Goal: Task Accomplishment & Management: Use online tool/utility

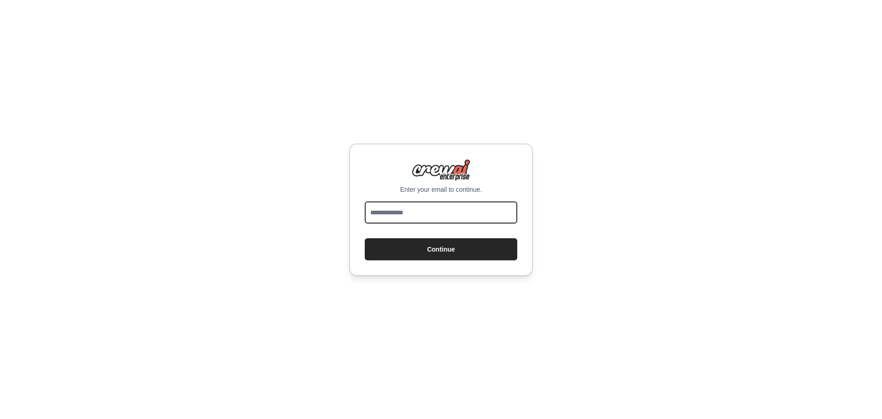
click at [445, 217] on input "email" at bounding box center [441, 212] width 153 height 22
type input "**********"
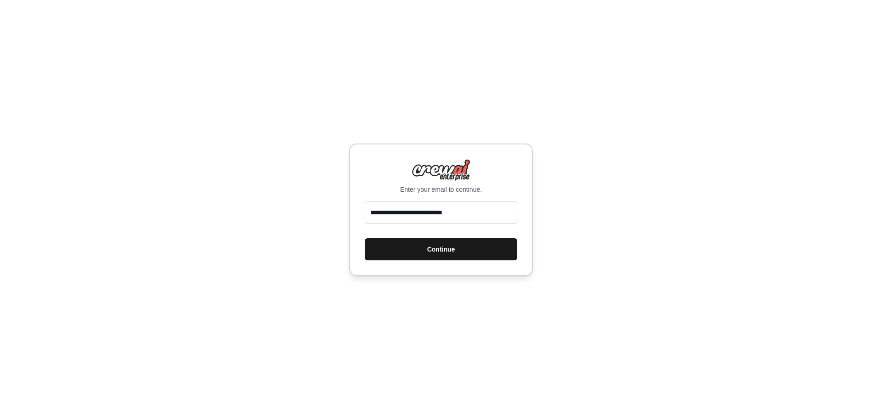
click at [459, 243] on button "Continue" at bounding box center [441, 249] width 153 height 22
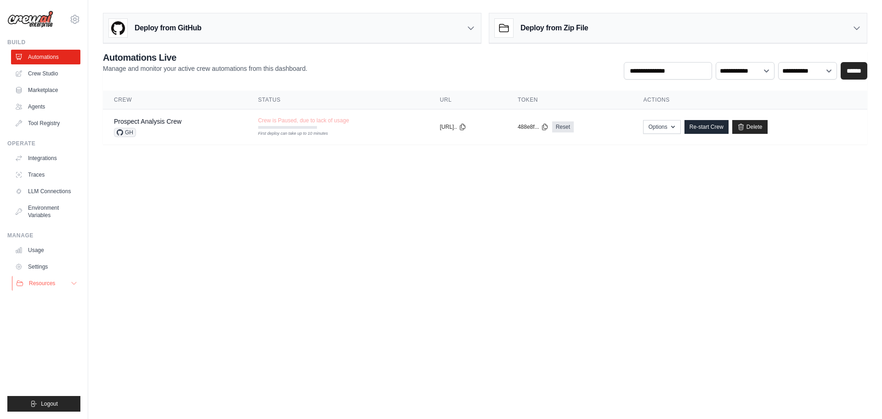
click at [71, 282] on icon at bounding box center [73, 282] width 7 height 7
click at [75, 16] on icon at bounding box center [75, 19] width 8 height 8
click at [65, 62] on link "Settings" at bounding box center [74, 62] width 81 height 17
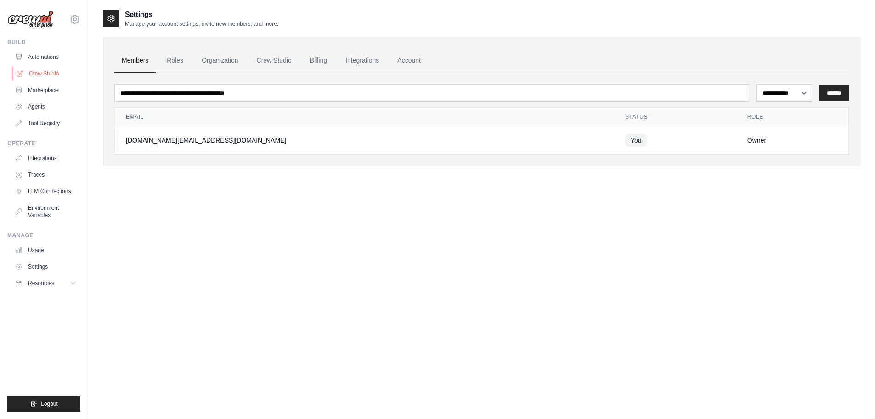
click at [45, 72] on link "Crew Studio" at bounding box center [46, 73] width 69 height 15
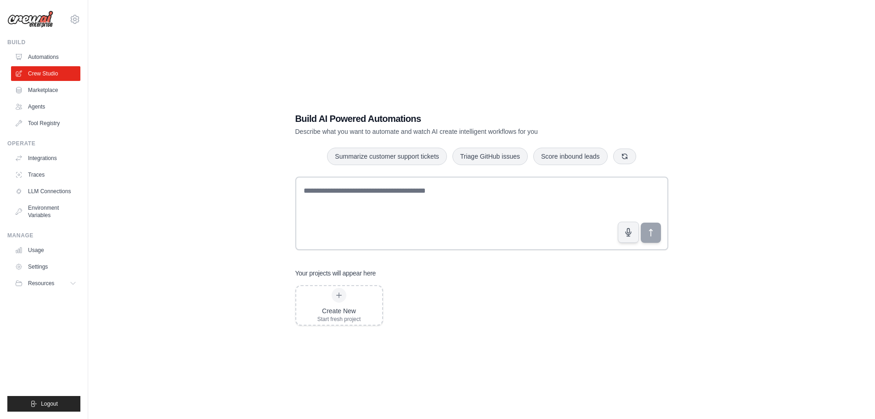
click at [204, 224] on div "Build AI Powered Automations Describe what you want to automate and watch AI cr…" at bounding box center [482, 218] width 758 height 419
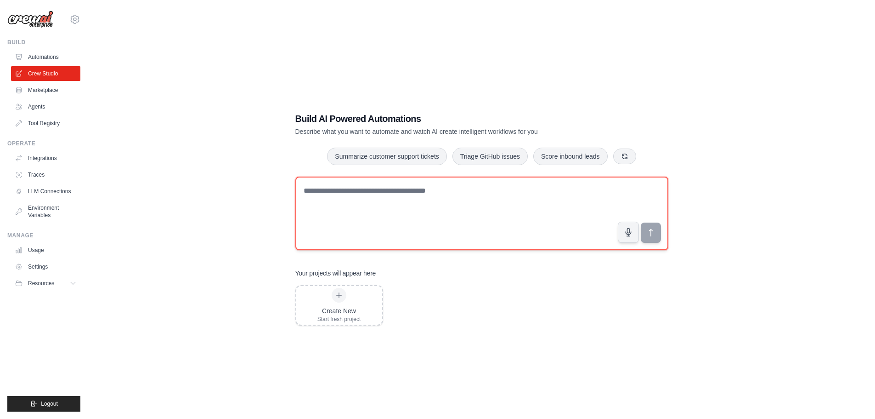
click at [339, 214] on textarea at bounding box center [481, 213] width 373 height 74
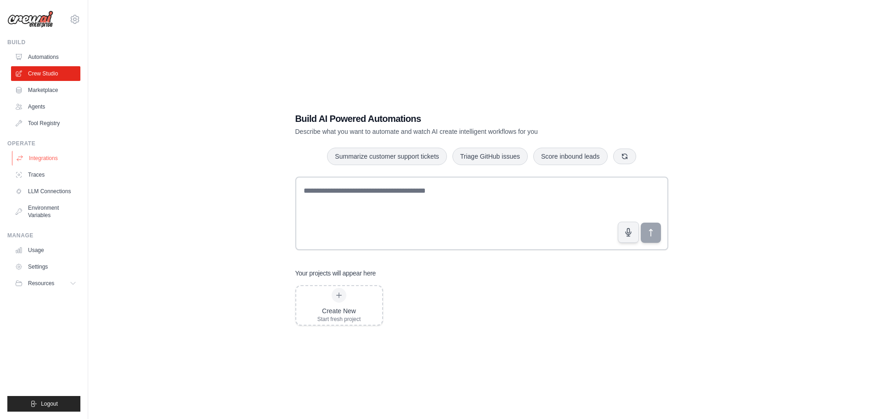
click at [54, 156] on link "Integrations" at bounding box center [46, 158] width 69 height 15
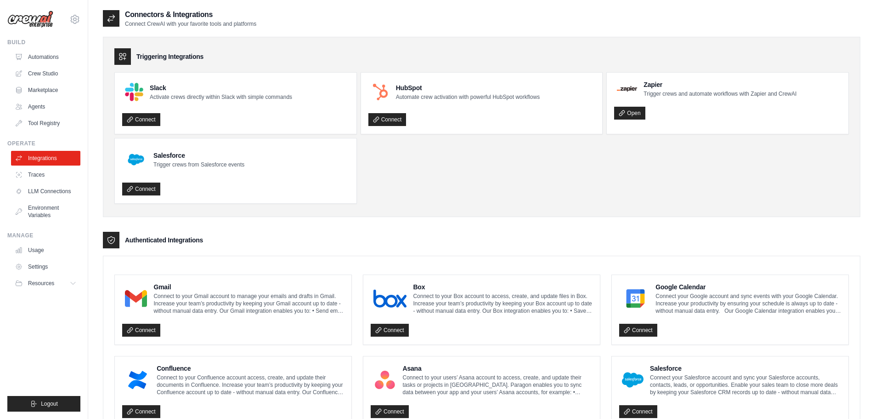
click at [573, 158] on ul "Slack Activate crews directly within Slack with simple commands Connect HubSpot…" at bounding box center [481, 137] width 735 height 131
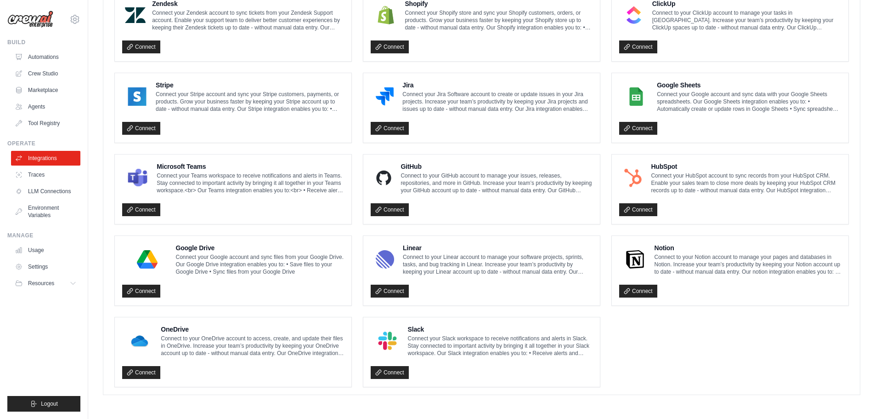
scroll to position [262, 0]
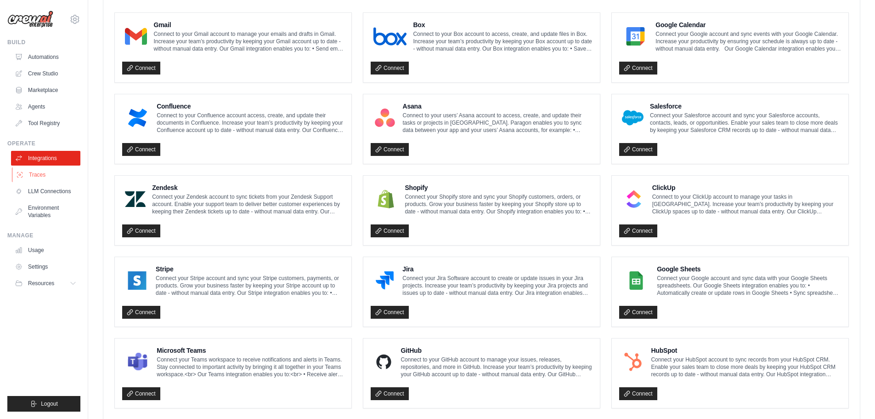
click at [43, 176] on link "Traces" at bounding box center [46, 174] width 69 height 15
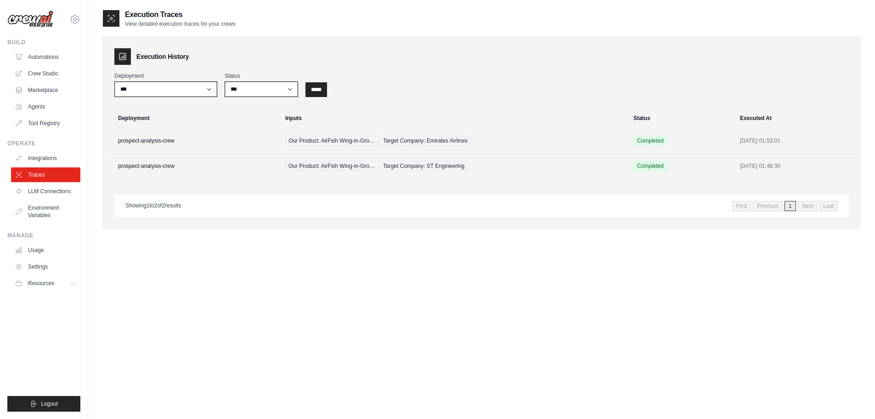
click at [223, 187] on div "**********" at bounding box center [482, 133] width 758 height 192
click at [56, 192] on link "LLM Connections" at bounding box center [46, 191] width 69 height 15
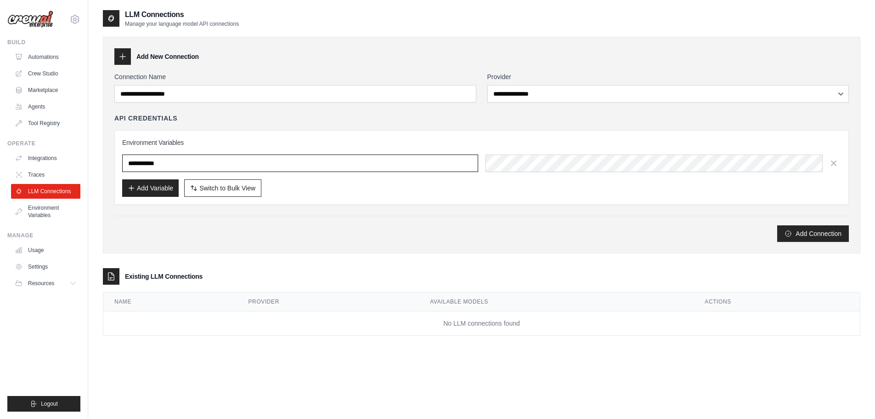
click at [166, 165] on input "text" at bounding box center [300, 162] width 356 height 17
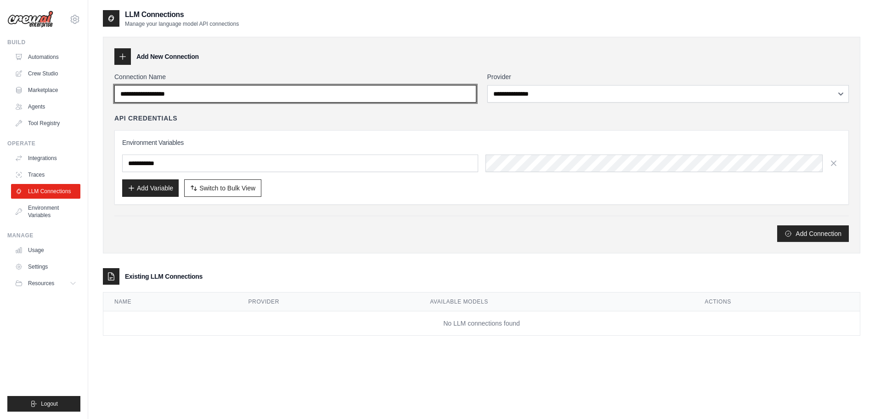
click at [187, 96] on input "Connection Name" at bounding box center [295, 93] width 362 height 17
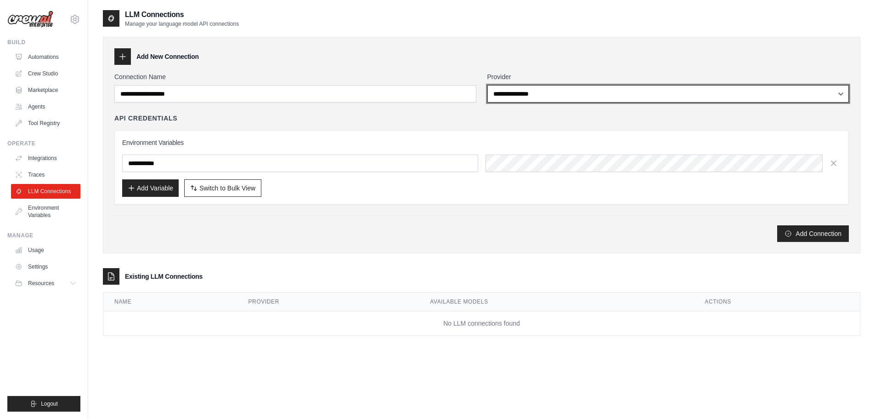
click at [523, 93] on select "**********" at bounding box center [668, 93] width 362 height 17
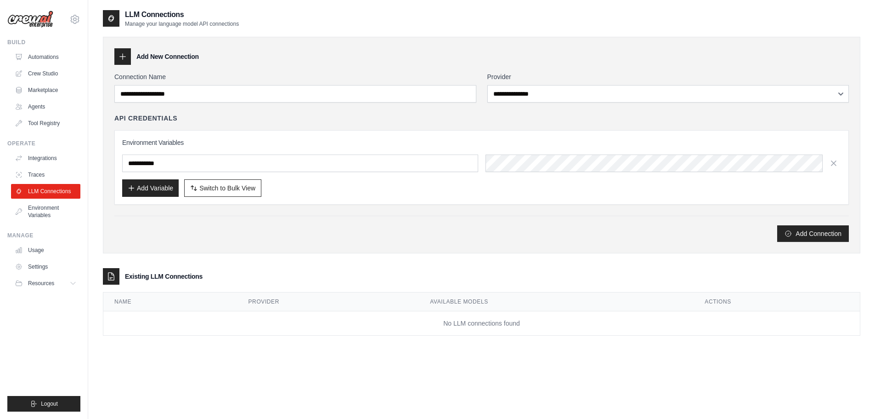
click at [446, 232] on div "Add Connection" at bounding box center [481, 233] width 735 height 17
click at [42, 56] on link "Automations" at bounding box center [46, 57] width 69 height 15
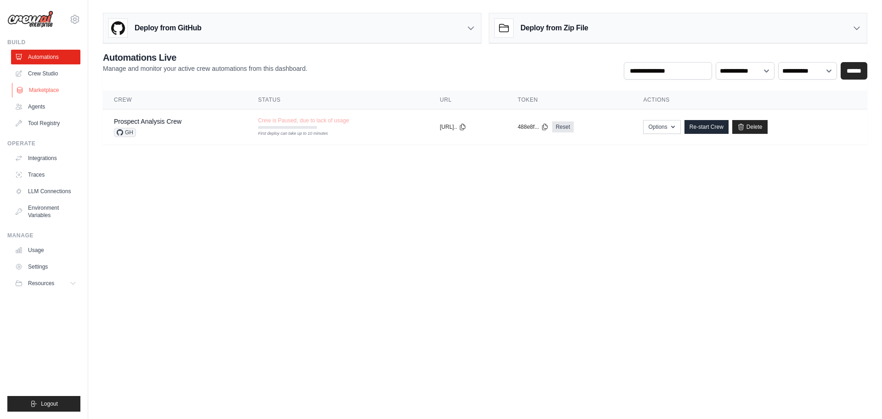
click at [46, 88] on link "Marketplace" at bounding box center [46, 90] width 69 height 15
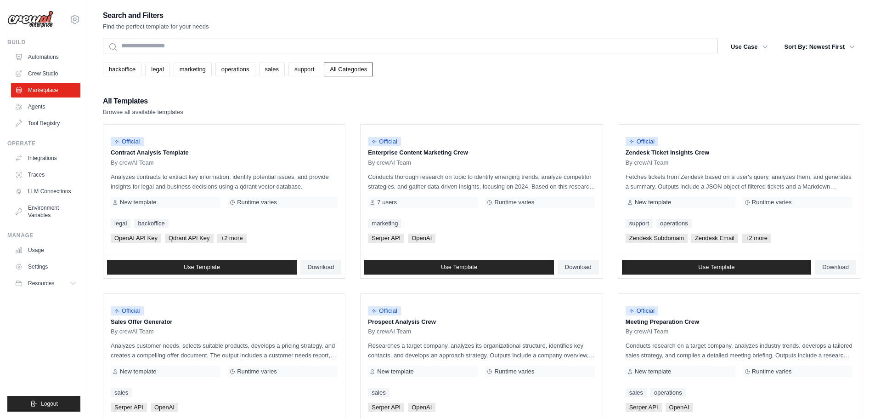
click at [196, 104] on div "All Templates Browse all available templates" at bounding box center [482, 106] width 758 height 22
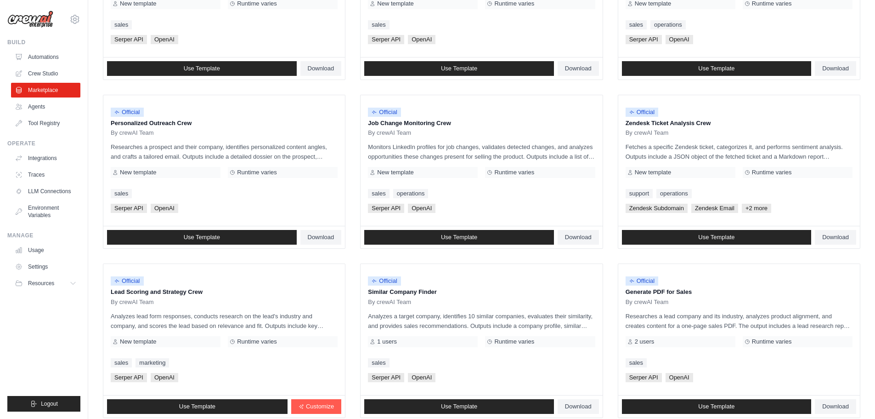
scroll to position [433, 0]
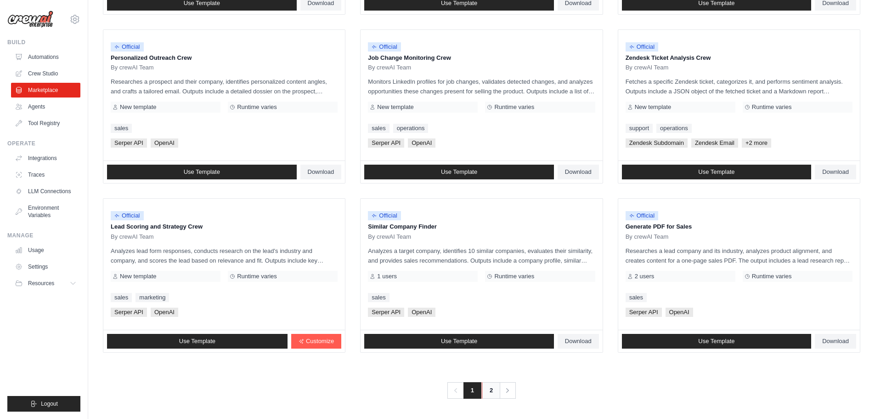
click at [489, 390] on link "2" at bounding box center [491, 390] width 18 height 17
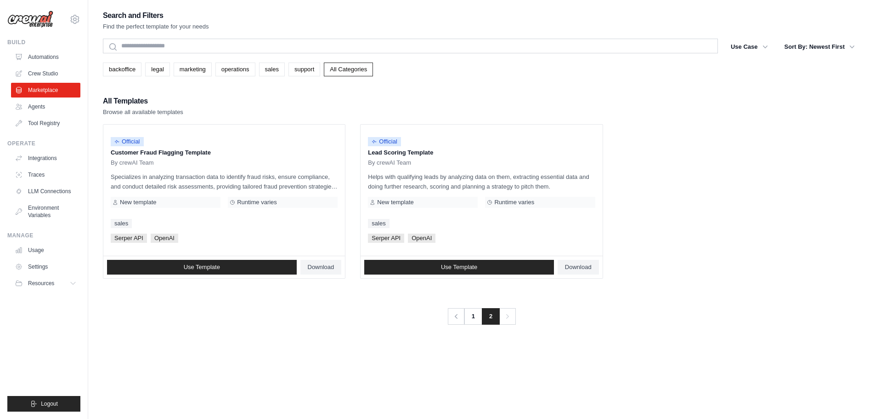
click at [378, 328] on div "Search and Filters Find the perfect template for your needs Search Use Case bac…" at bounding box center [482, 218] width 758 height 419
